Goal: Navigation & Orientation: Find specific page/section

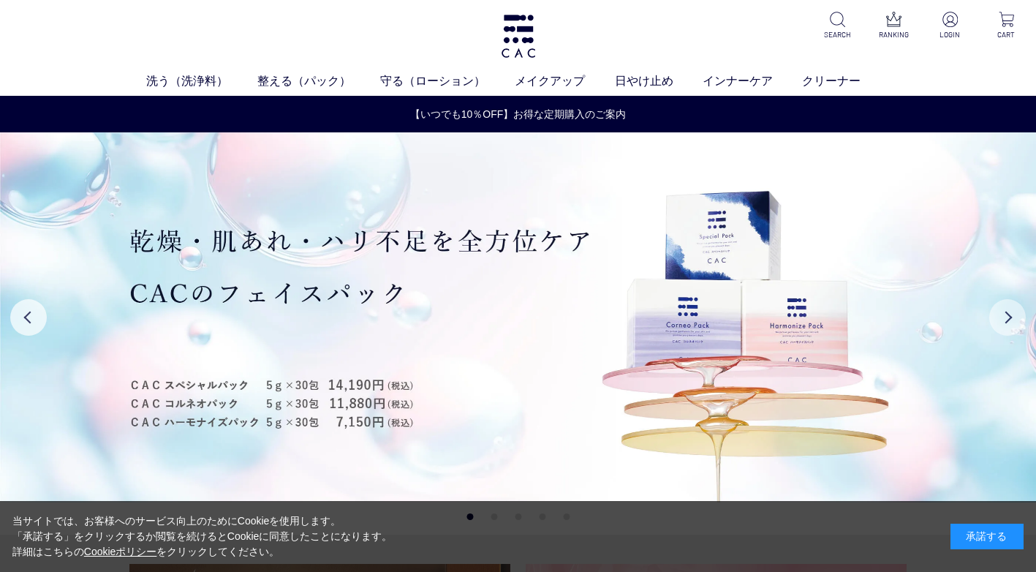
click at [1012, 320] on button "Next" at bounding box center [1008, 317] width 37 height 37
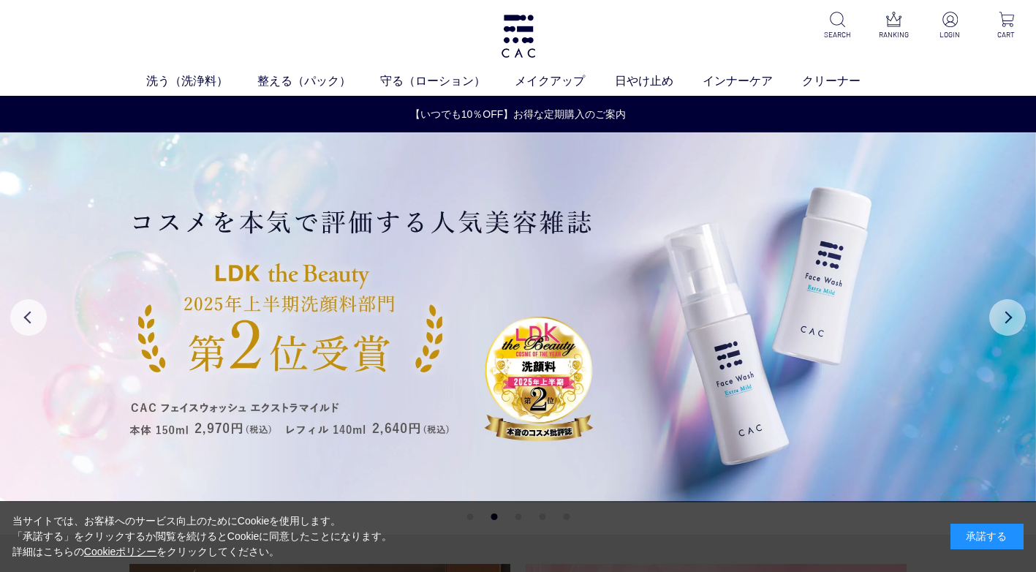
click at [1012, 320] on button "Next" at bounding box center [1008, 317] width 37 height 37
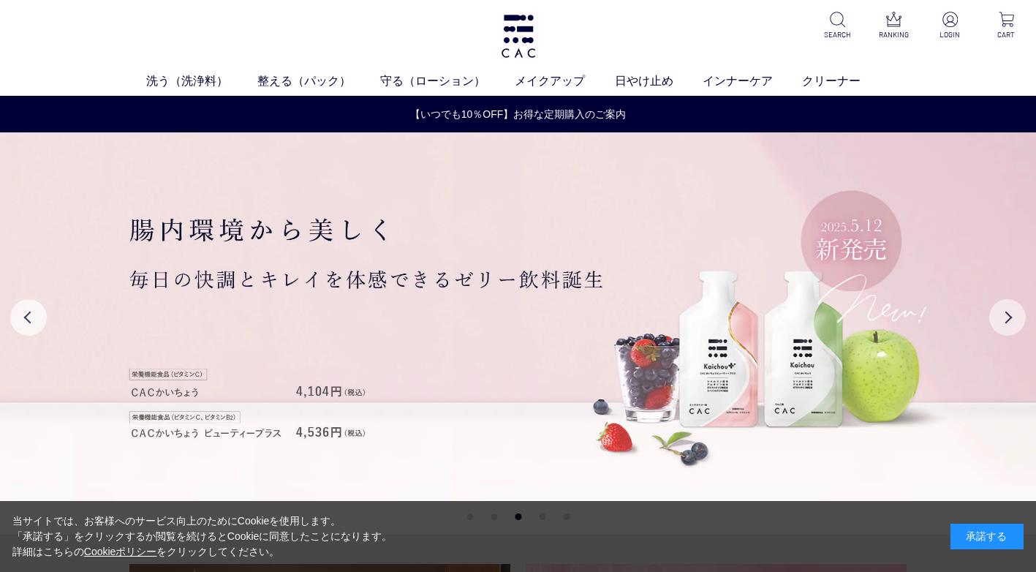
click at [1012, 320] on button "Next" at bounding box center [1008, 317] width 37 height 37
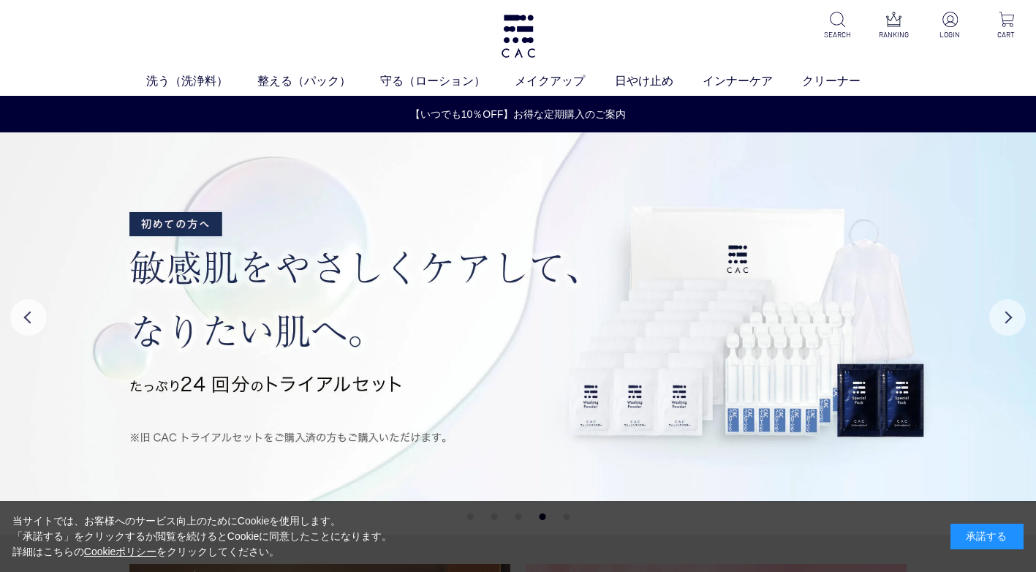
click at [1012, 320] on button "Next" at bounding box center [1008, 317] width 37 height 37
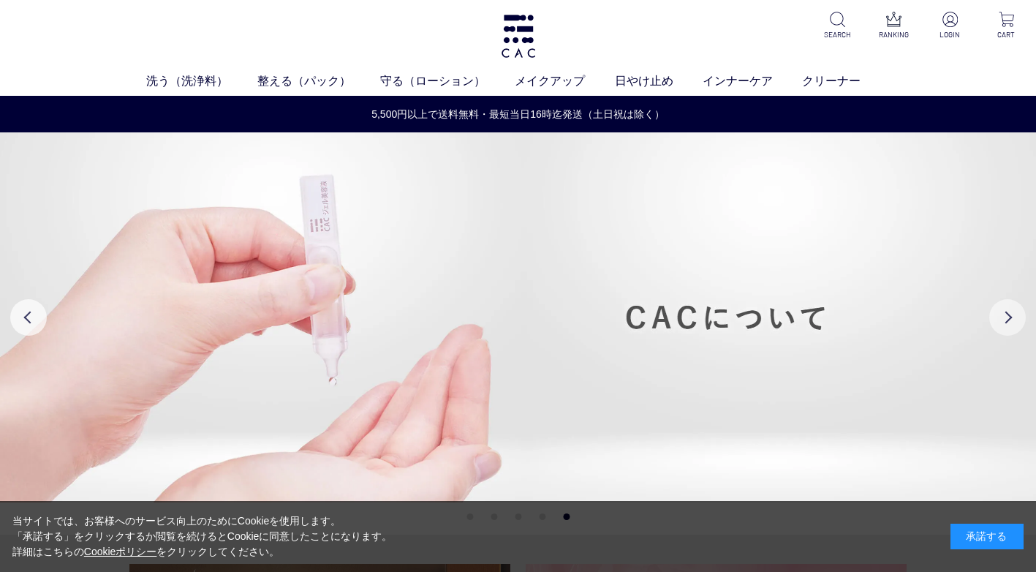
click at [1012, 316] on button "Next" at bounding box center [1008, 317] width 37 height 37
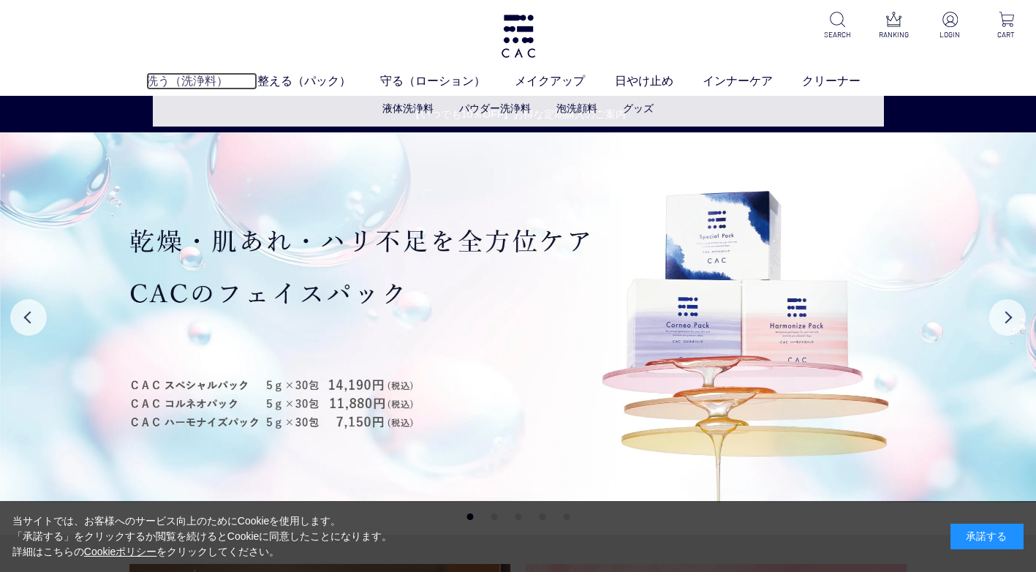
click at [198, 80] on link "洗う（洗浄料）" at bounding box center [201, 81] width 111 height 18
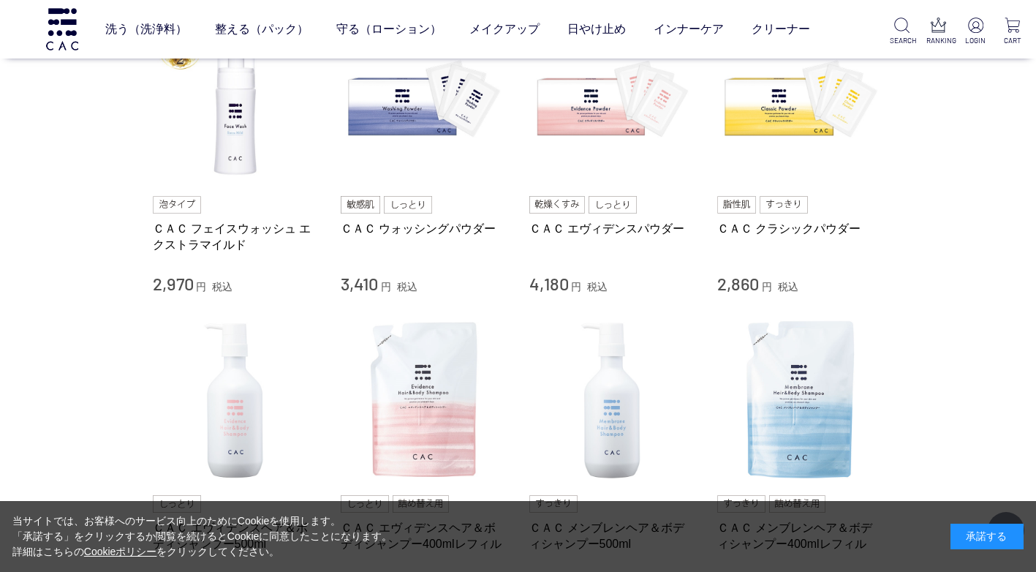
scroll to position [585, 0]
